Goal: Navigation & Orientation: Go to known website

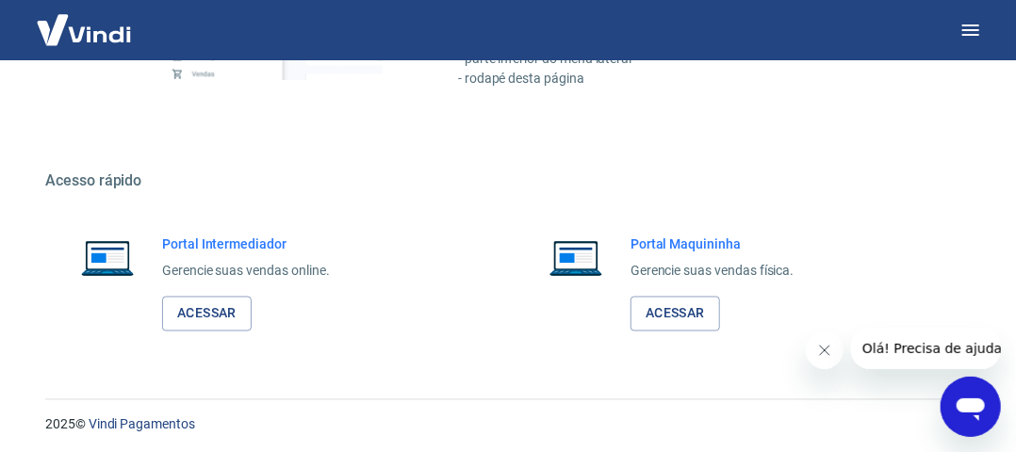
scroll to position [1053, 0]
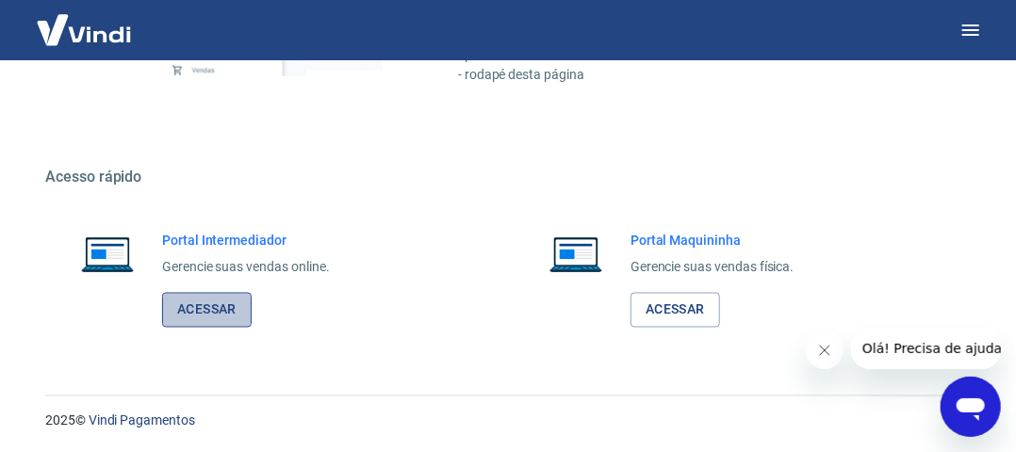
click at [222, 304] on link "Acessar" at bounding box center [207, 310] width 90 height 35
